Goal: Transaction & Acquisition: Purchase product/service

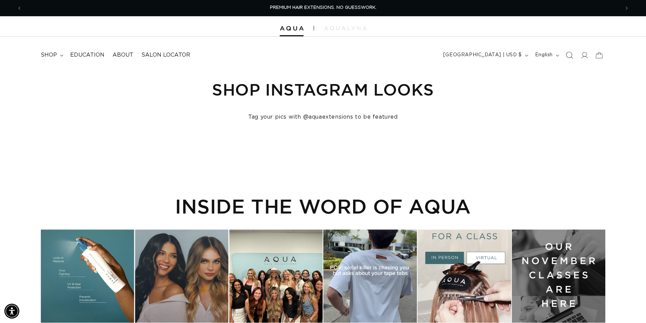
click at [566, 54] on icon "Search" at bounding box center [569, 55] width 7 height 7
click at [570, 56] on icon "Search" at bounding box center [569, 55] width 7 height 7
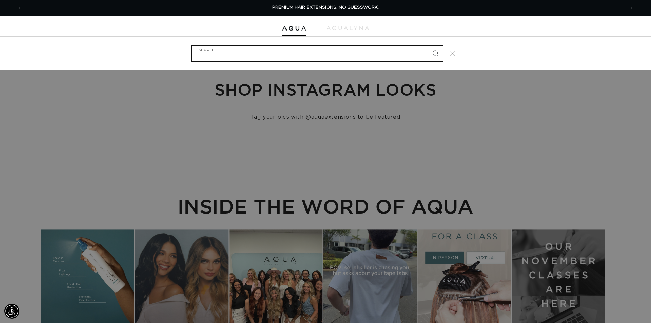
click at [337, 56] on input "Search" at bounding box center [317, 53] width 251 height 15
paste input "24" FUSION #01"
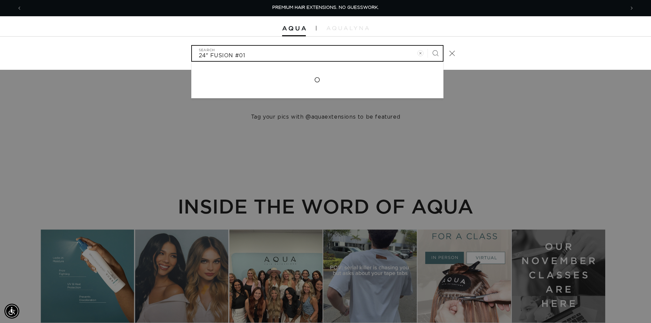
type input "24" FUSION #01"
click at [428, 46] on button "Search" at bounding box center [435, 53] width 15 height 15
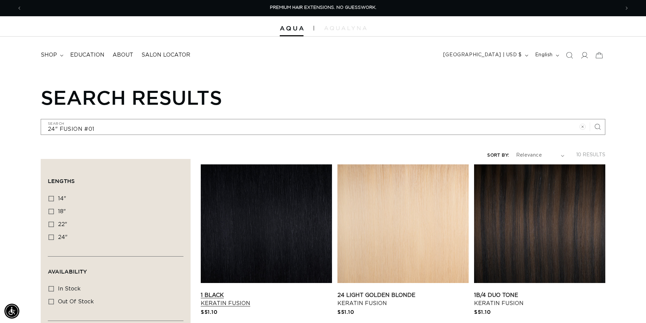
click at [269, 291] on link "1 Black Keratin Fusion" at bounding box center [266, 299] width 131 height 16
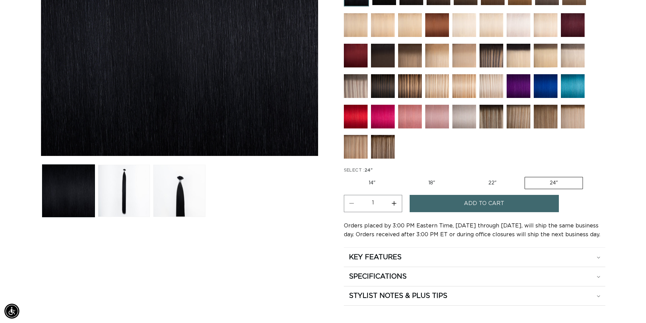
click at [466, 206] on span "Add to cart" at bounding box center [484, 203] width 40 height 17
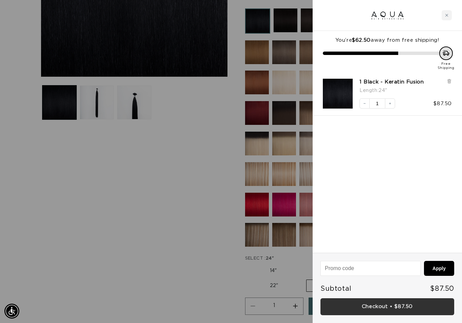
click at [386, 307] on link "Checkout • $87.50" at bounding box center [387, 306] width 134 height 17
